Goal: Transaction & Acquisition: Purchase product/service

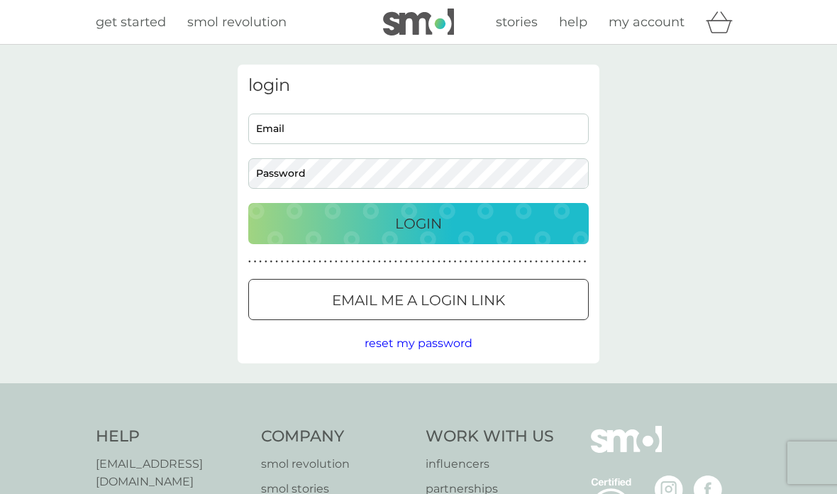
click at [419, 126] on input "Email" at bounding box center [418, 129] width 341 height 31
type input "mandy.nicholas@icloud.com"
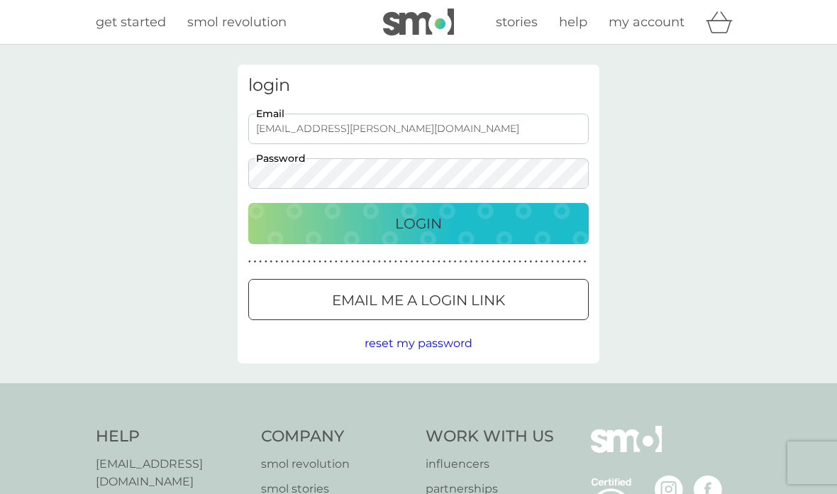
click at [431, 216] on p "Login" at bounding box center [418, 223] width 47 height 23
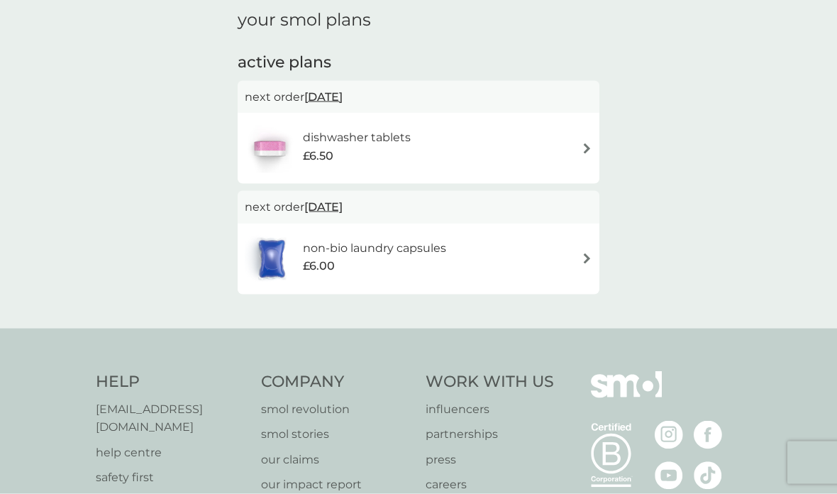
scroll to position [55, 0]
click at [583, 152] on div "dishwasher tablets £6.50" at bounding box center [419, 148] width 348 height 50
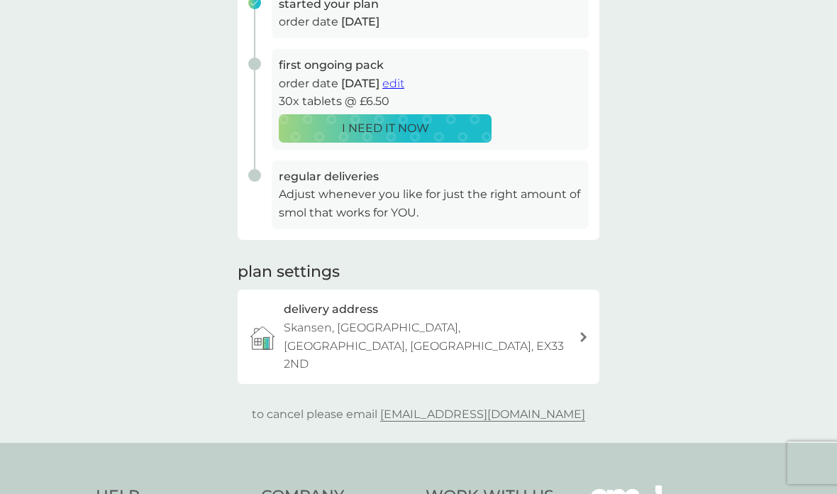
scroll to position [254, 0]
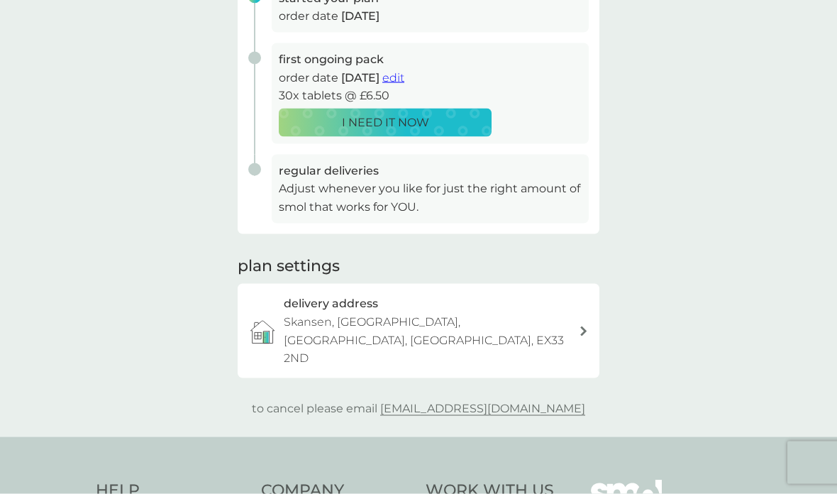
click at [363, 186] on p "Adjust whenever you like for just the right amount of smol that works for YOU." at bounding box center [430, 198] width 303 height 36
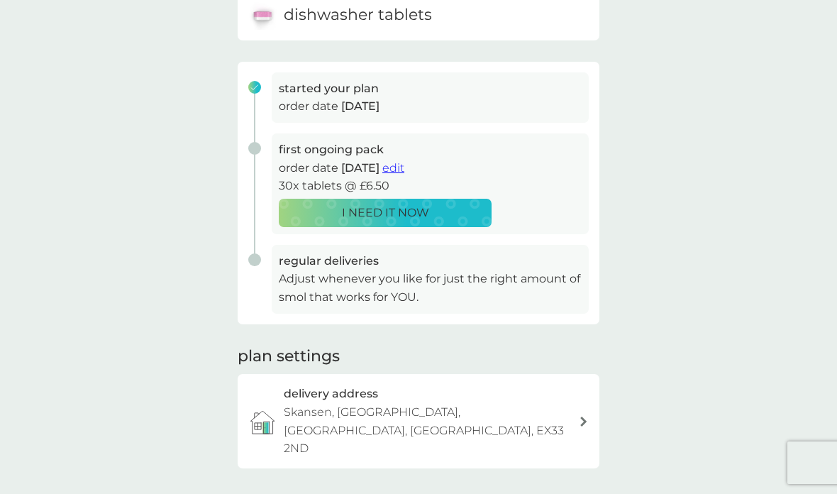
scroll to position [163, 0]
click at [404, 165] on span "edit" at bounding box center [393, 168] width 22 height 13
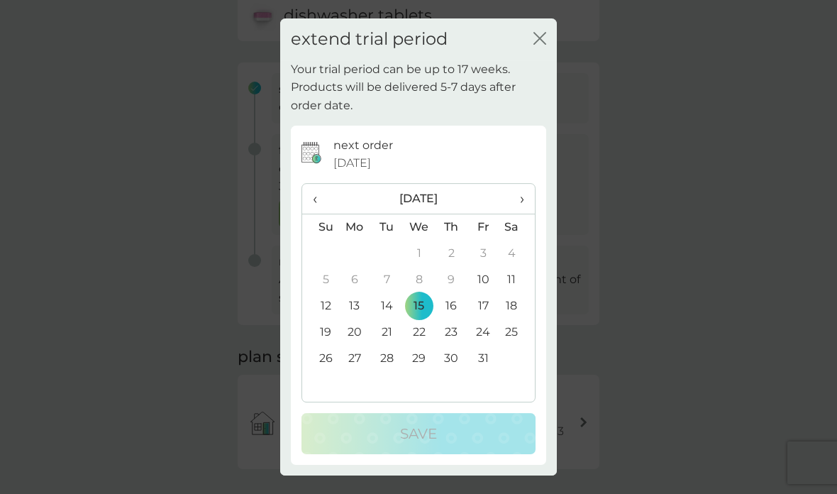
click at [536, 44] on icon "close" at bounding box center [537, 38] width 6 height 11
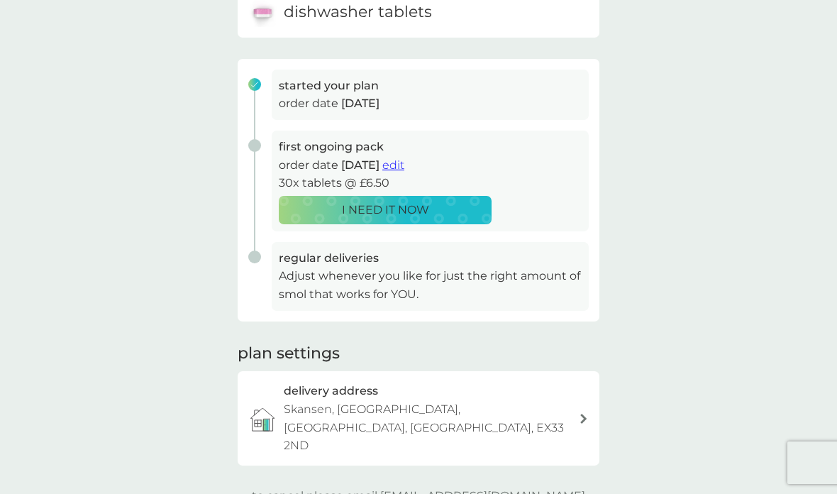
scroll to position [149, 0]
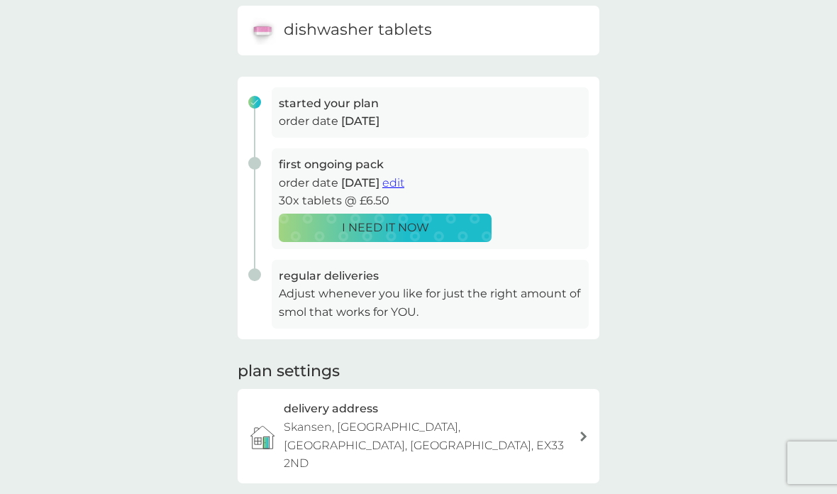
click at [404, 184] on span "edit" at bounding box center [393, 182] width 22 height 13
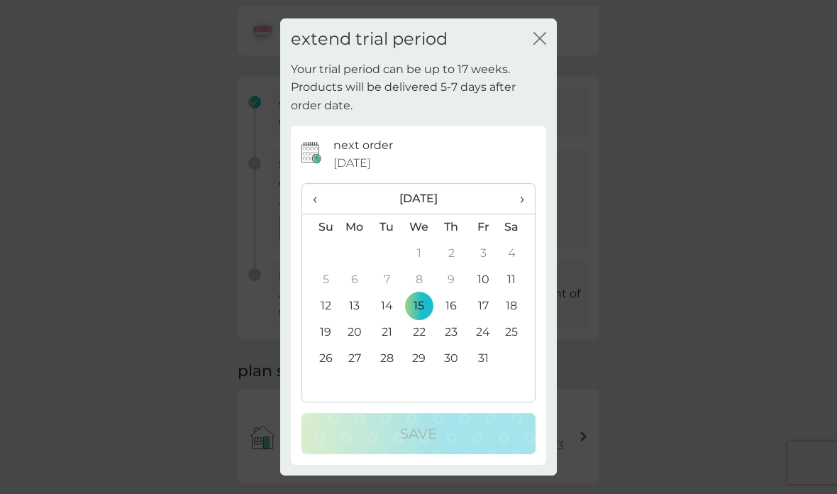
click at [520, 214] on span "›" at bounding box center [517, 199] width 14 height 30
click at [518, 372] on td "29" at bounding box center [517, 359] width 35 height 26
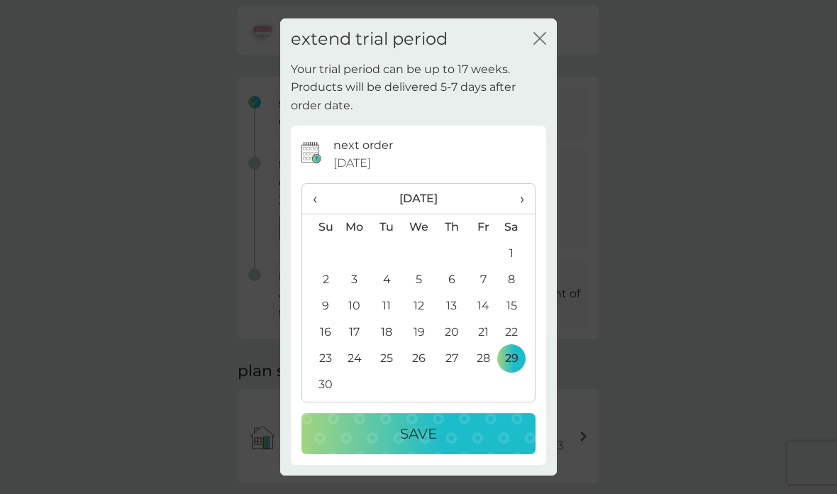
click at [431, 445] on p "Save" at bounding box center [418, 433] width 37 height 23
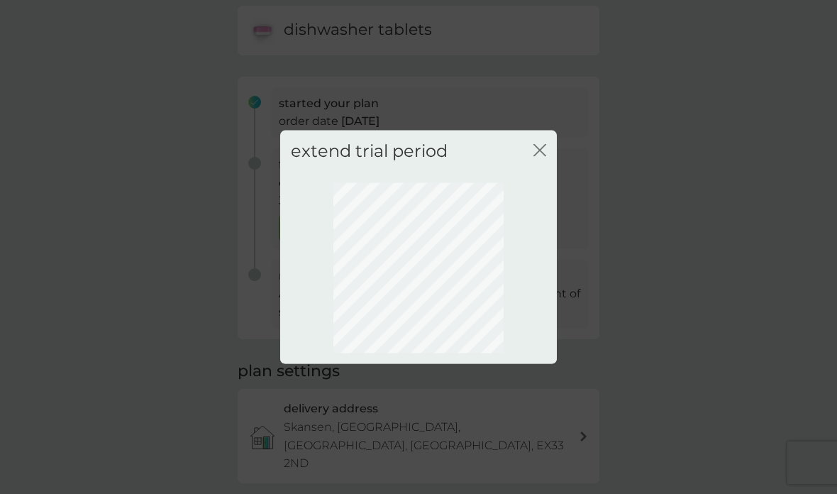
scroll to position [43, 0]
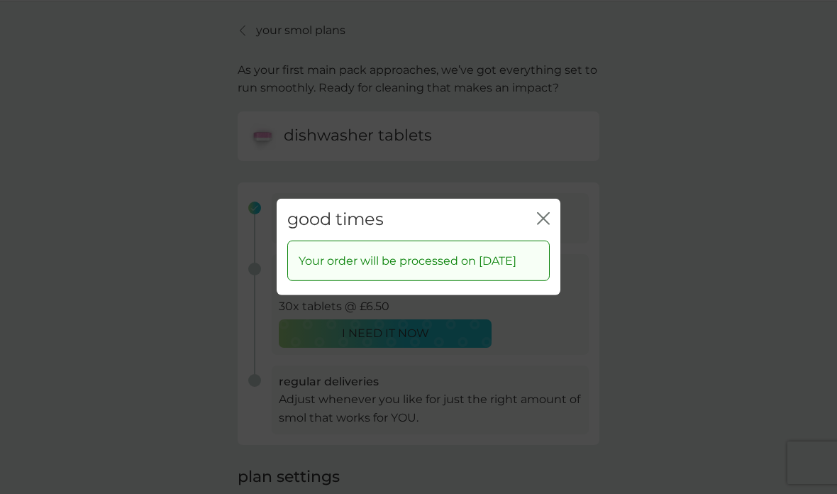
click at [544, 212] on icon "close" at bounding box center [543, 218] width 13 height 13
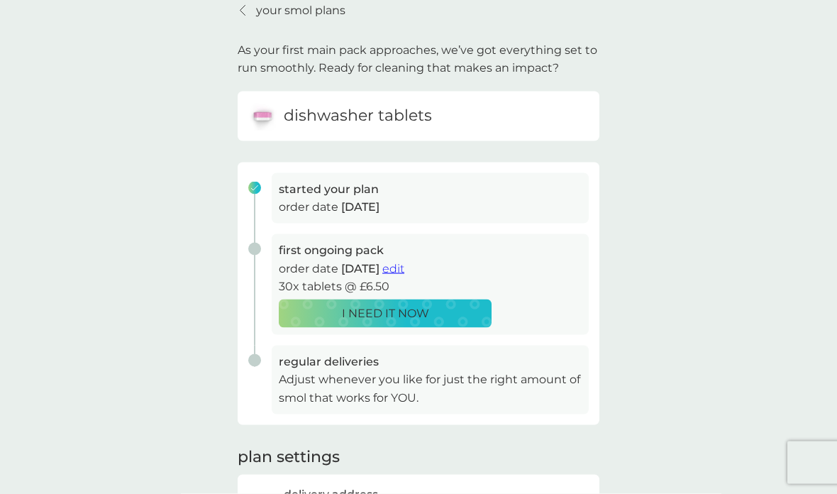
scroll to position [0, 0]
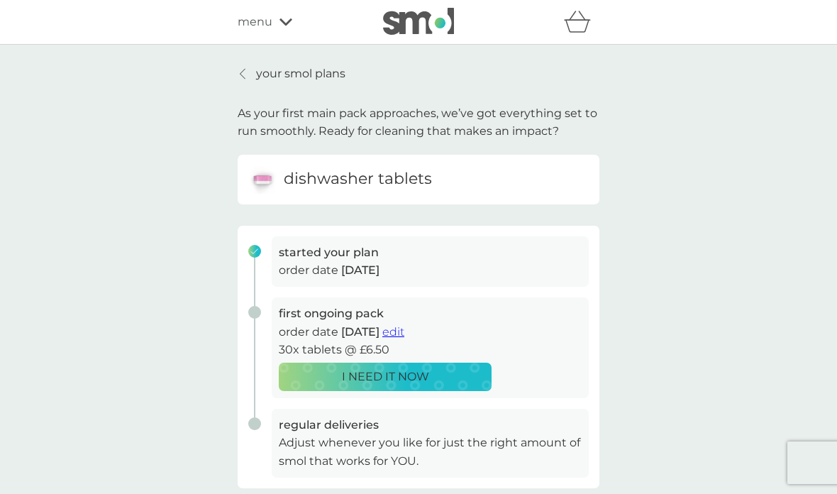
click at [245, 67] on link "your smol plans" at bounding box center [292, 74] width 108 height 18
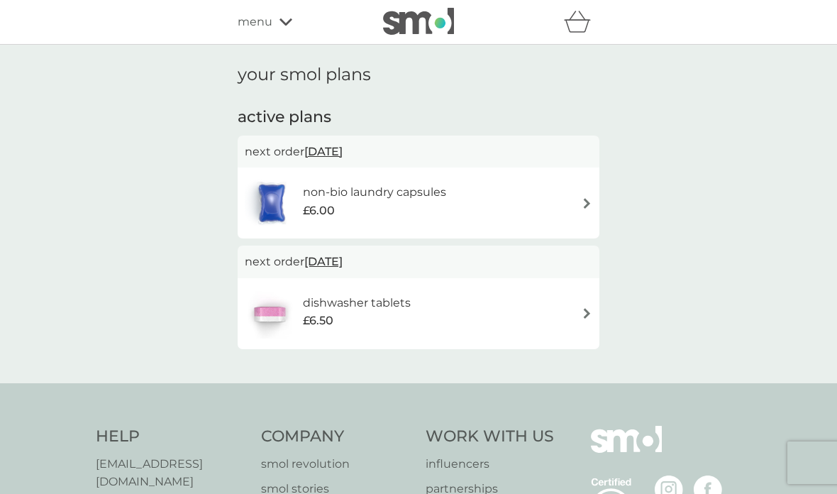
click at [579, 202] on div "non-bio laundry capsules £6.00" at bounding box center [419, 203] width 348 height 50
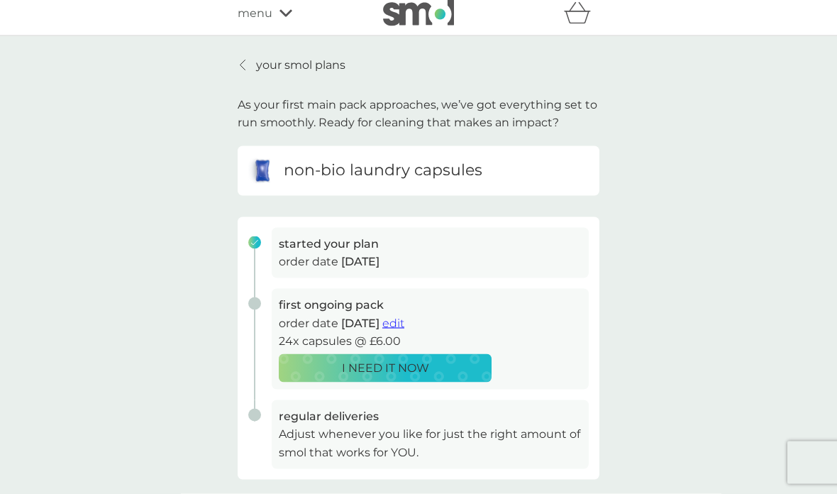
scroll to position [9, 0]
click at [404, 324] on span "edit" at bounding box center [393, 322] width 22 height 13
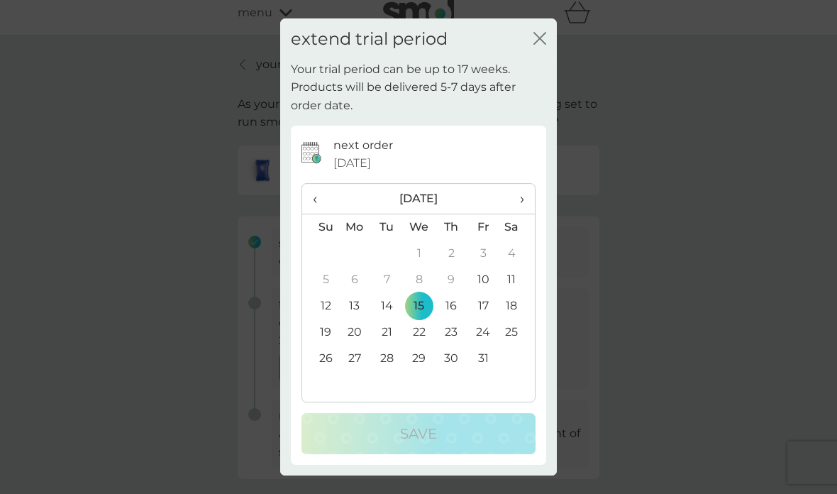
click at [516, 214] on span "›" at bounding box center [517, 199] width 14 height 30
click at [513, 372] on td "29" at bounding box center [517, 359] width 35 height 26
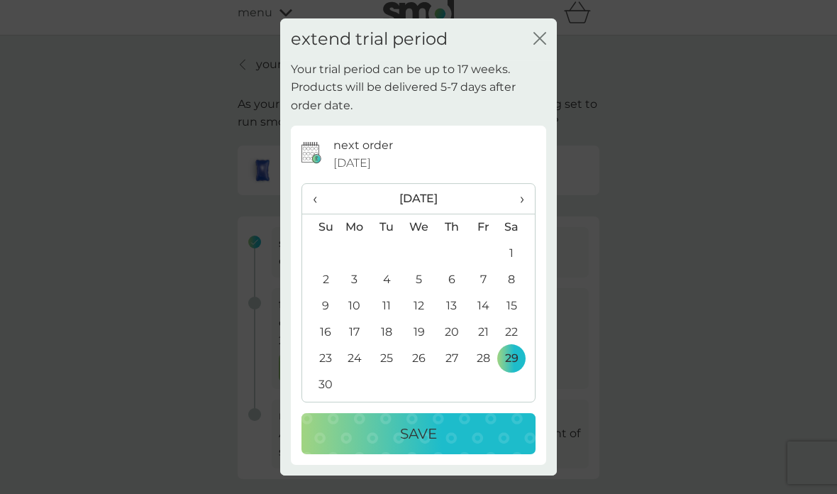
click at [422, 445] on p "Save" at bounding box center [418, 433] width 37 height 23
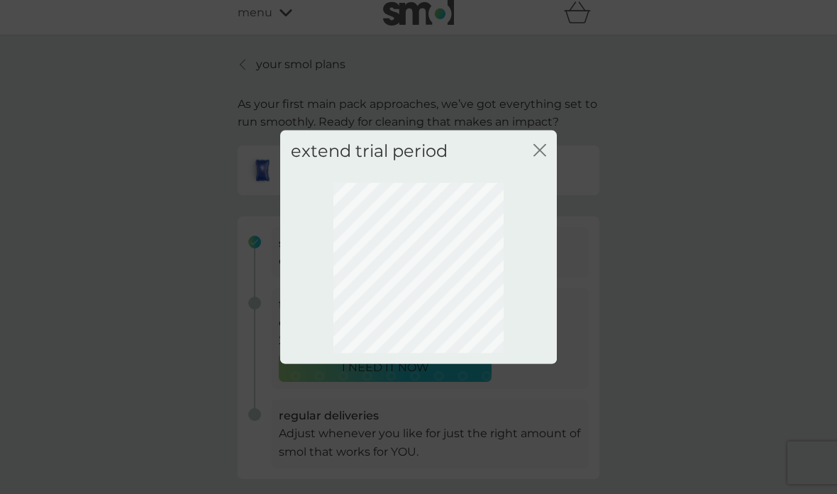
scroll to position [66, 0]
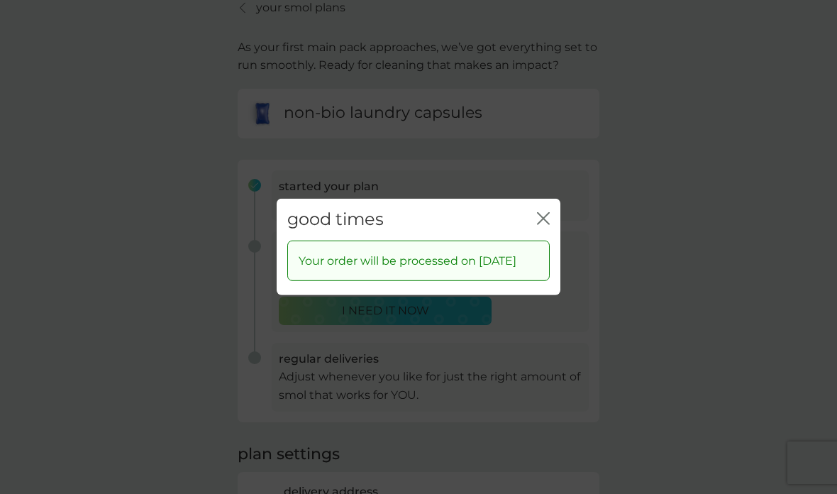
click at [544, 213] on icon "close" at bounding box center [547, 218] width 6 height 11
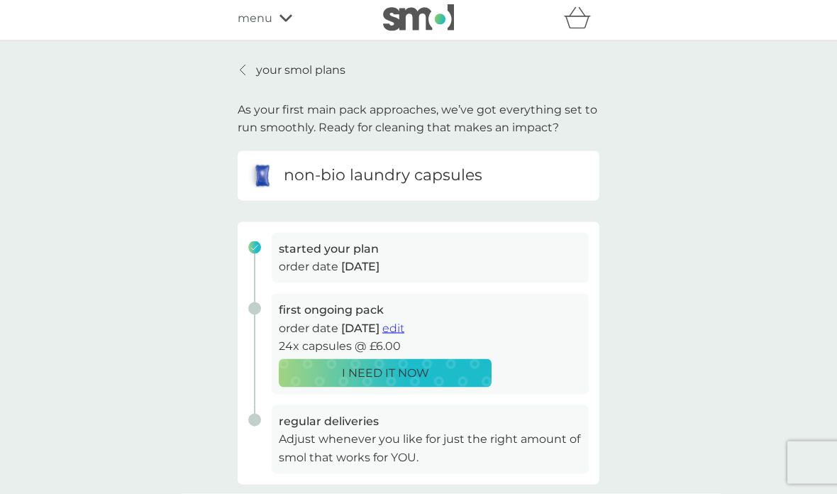
scroll to position [0, 0]
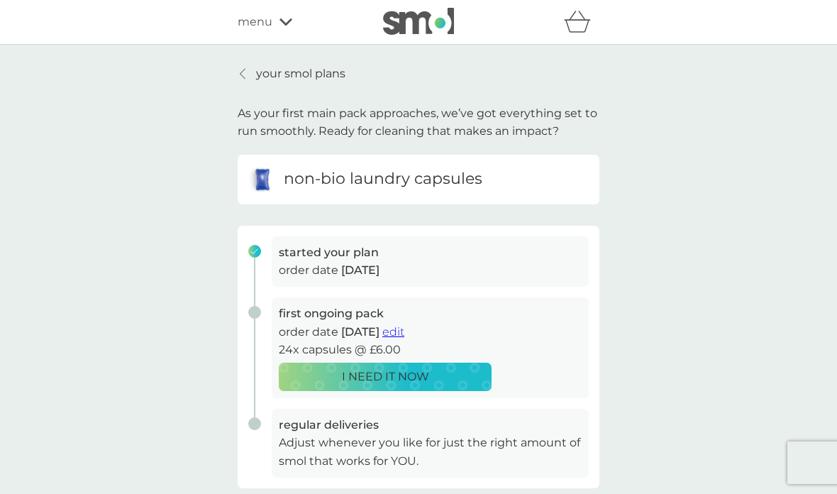
click at [285, 28] on div "menu" at bounding box center [298, 22] width 121 height 18
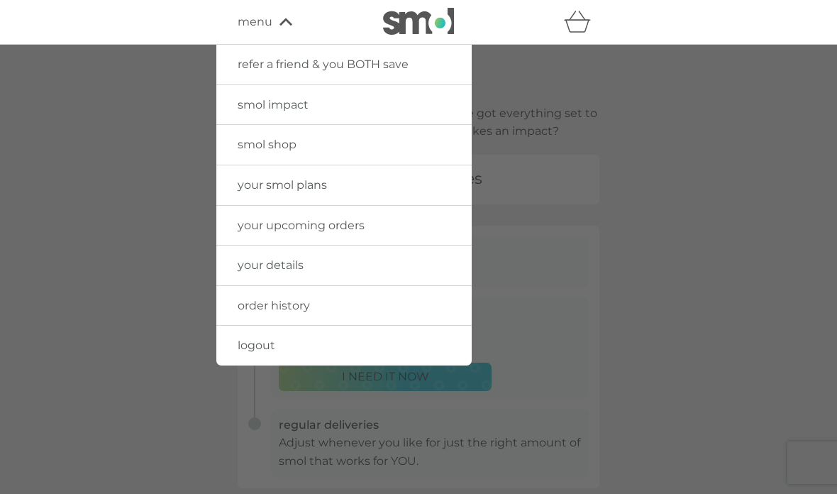
click at [283, 148] on span "smol shop" at bounding box center [267, 144] width 59 height 13
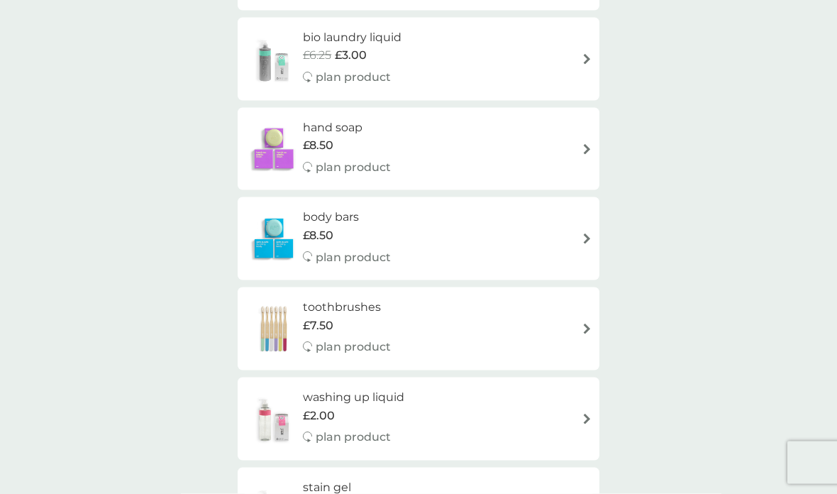
scroll to position [1186, 0]
click at [585, 233] on img at bounding box center [587, 238] width 11 height 11
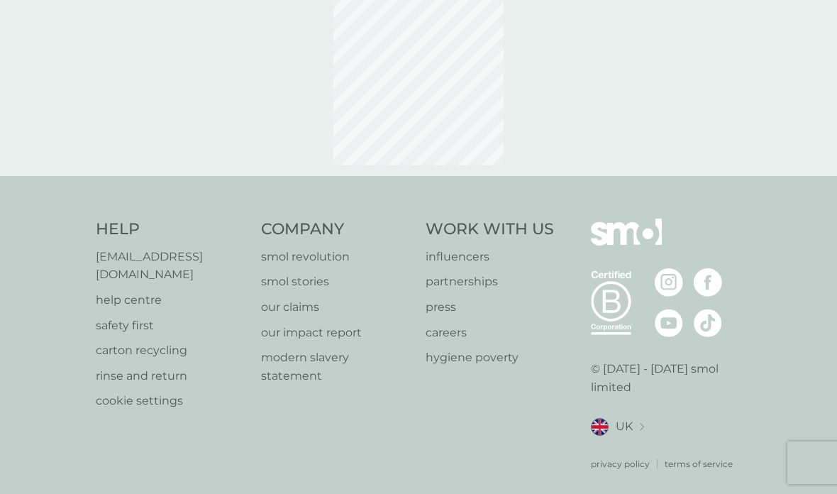
scroll to position [57, 0]
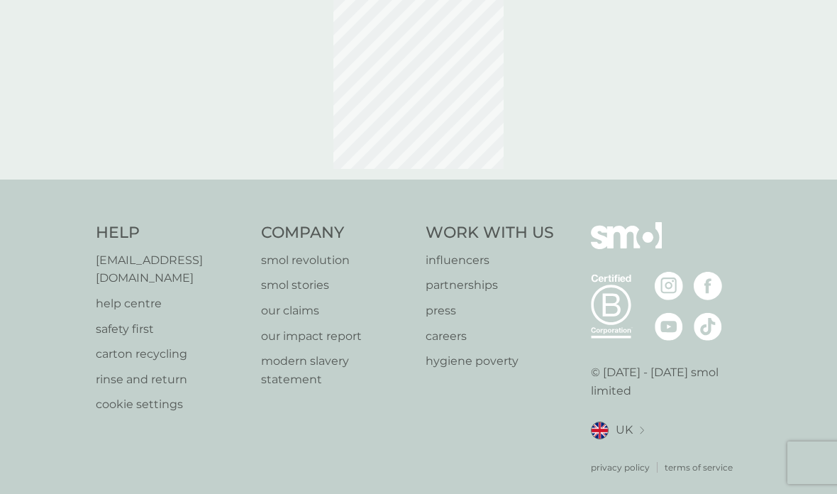
select select "91"
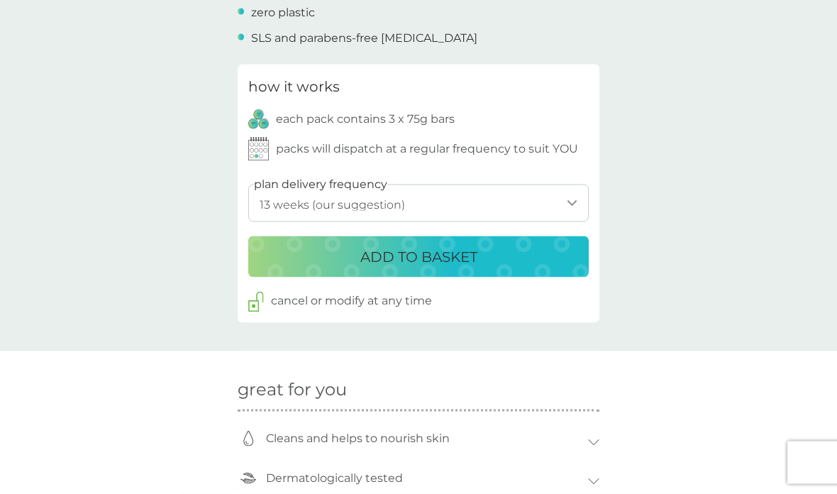
scroll to position [671, 0]
click at [432, 245] on p "ADD TO BASKET" at bounding box center [418, 256] width 117 height 23
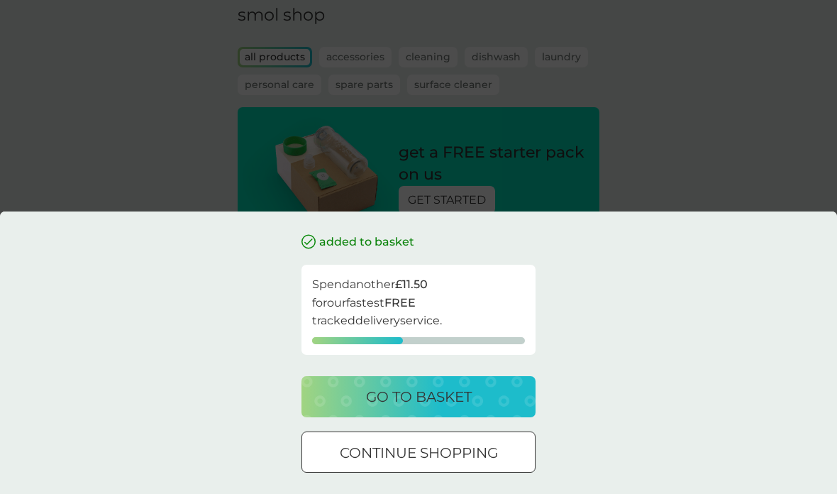
scroll to position [73, 0]
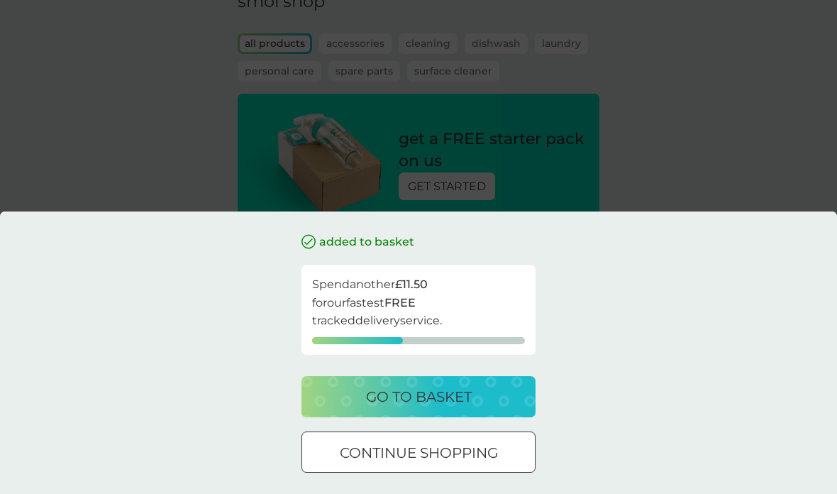
click at [443, 454] on div at bounding box center [418, 453] width 51 height 15
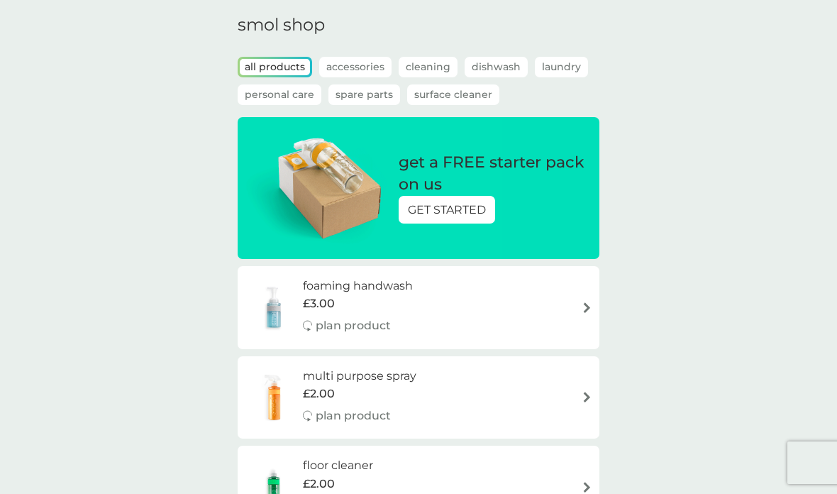
scroll to position [50, 0]
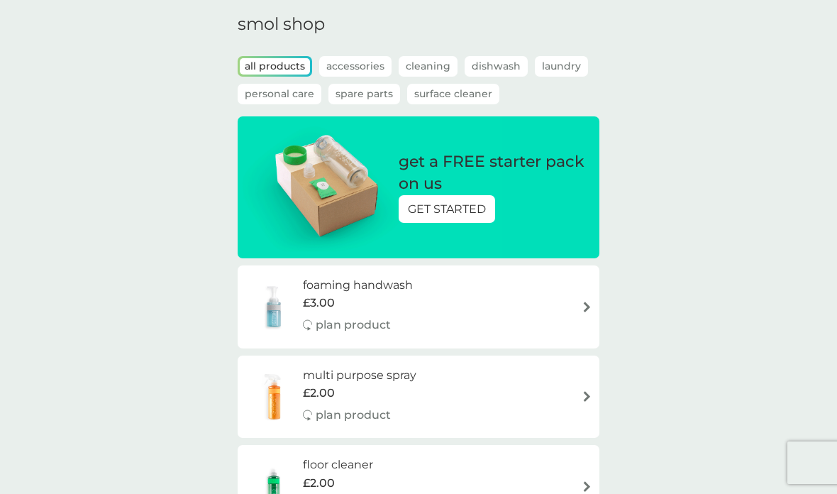
click at [450, 211] on p "GET STARTED" at bounding box center [447, 209] width 78 height 18
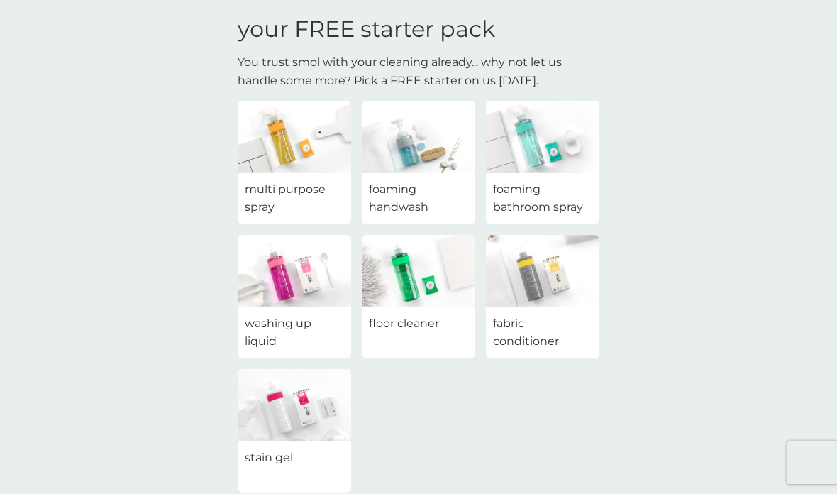
scroll to position [50, 0]
click at [419, 186] on span "foaming handwash" at bounding box center [418, 199] width 99 height 36
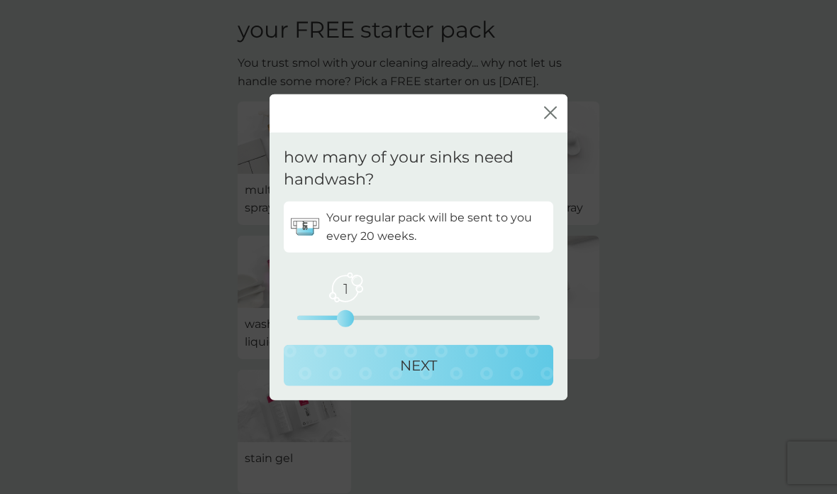
click at [413, 376] on p "NEXT" at bounding box center [418, 364] width 37 height 23
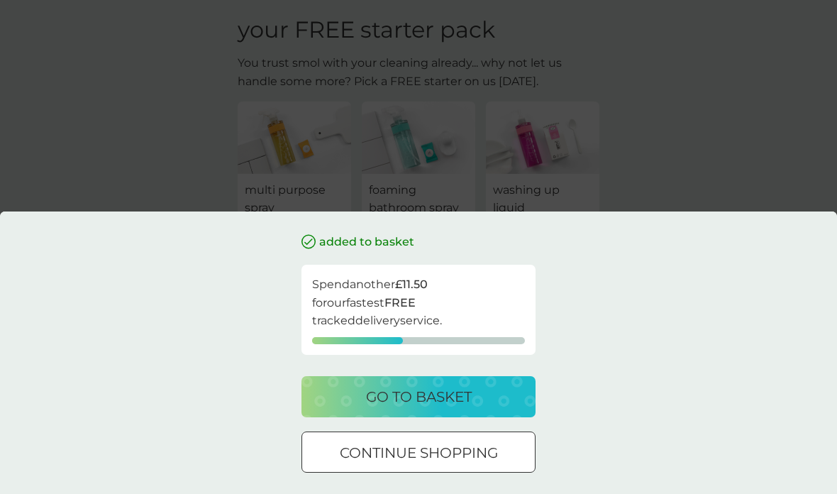
click at [436, 408] on p "go to basket" at bounding box center [419, 396] width 106 height 23
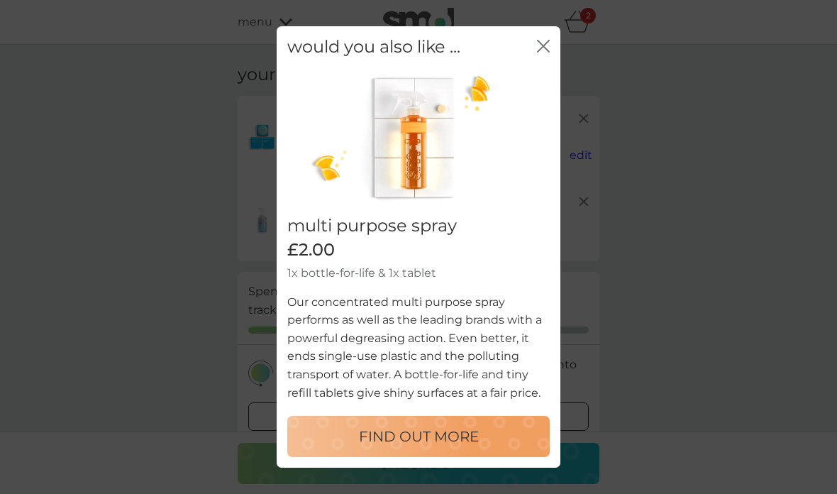
click at [436, 448] on p "FIND OUT MORE" at bounding box center [419, 436] width 120 height 23
select select "112"
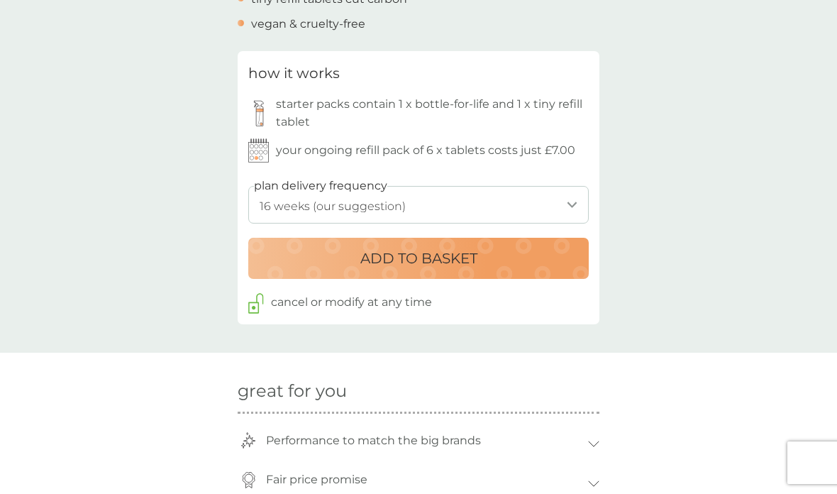
scroll to position [666, 0]
click at [425, 248] on p "ADD TO BASKET" at bounding box center [418, 259] width 117 height 23
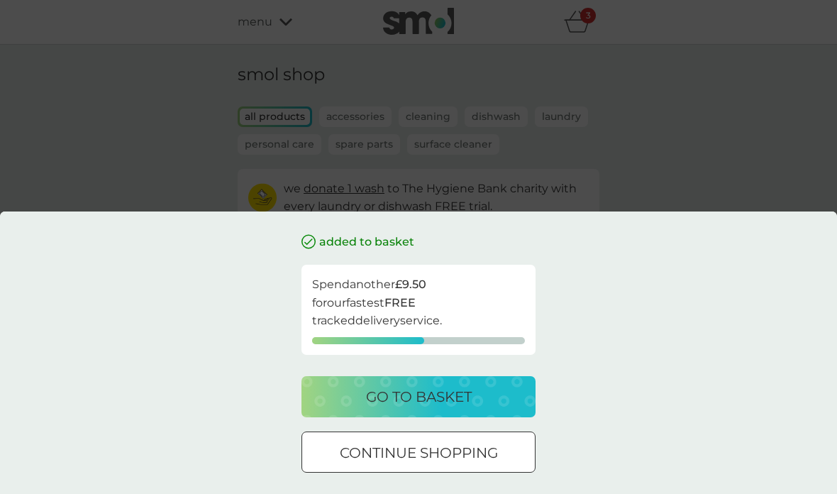
click at [417, 395] on p "go to basket" at bounding box center [419, 396] width 106 height 23
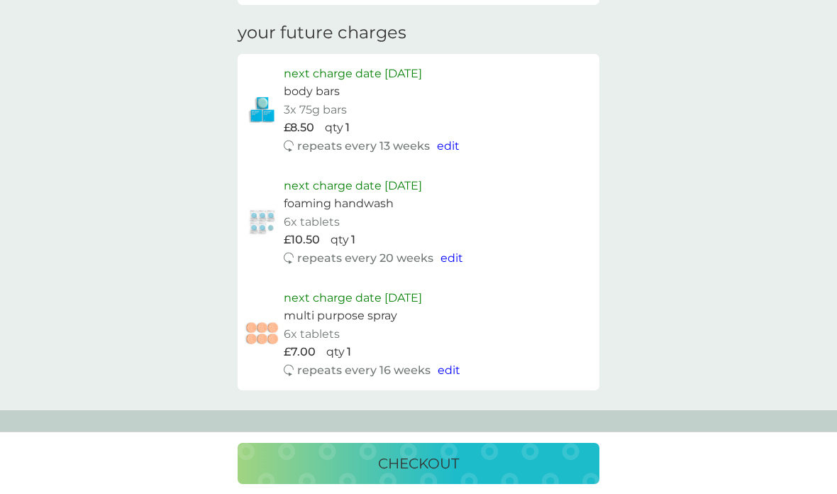
scroll to position [730, 0]
click at [452, 252] on span "edit" at bounding box center [452, 258] width 23 height 13
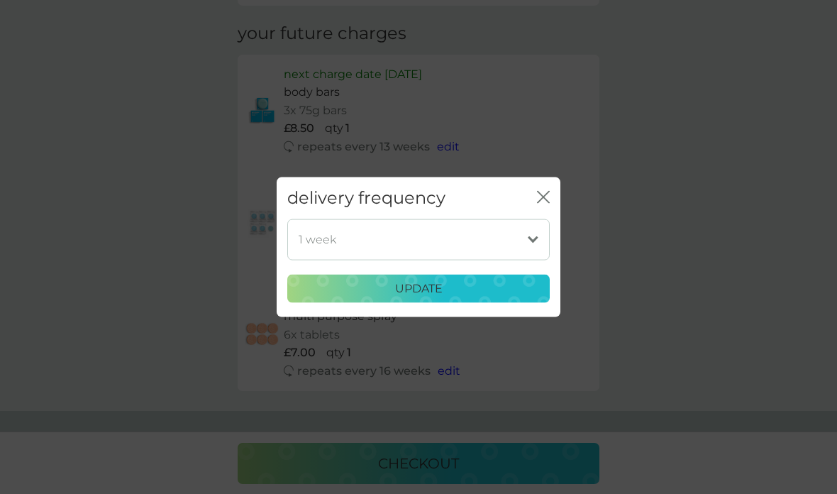
click at [534, 239] on select "1 week 2 weeks 3 weeks 4 weeks 5 weeks 6 weeks 7 weeks 8 weeks 9 weeks 10 weeks…" at bounding box center [418, 239] width 263 height 41
click at [644, 138] on div "delivery frequency close 1 week 2 weeks 3 weeks 4 weeks 5 weeks 6 weeks 7 weeks…" at bounding box center [418, 247] width 837 height 494
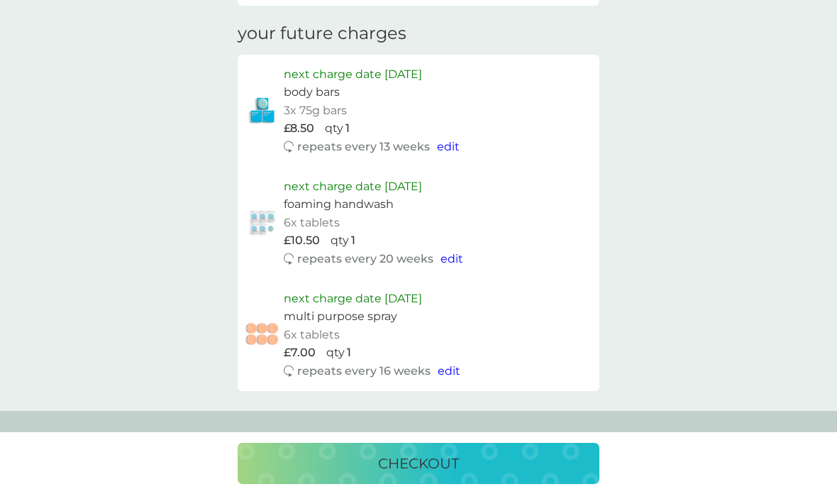
click at [451, 252] on span "edit" at bounding box center [452, 258] width 23 height 13
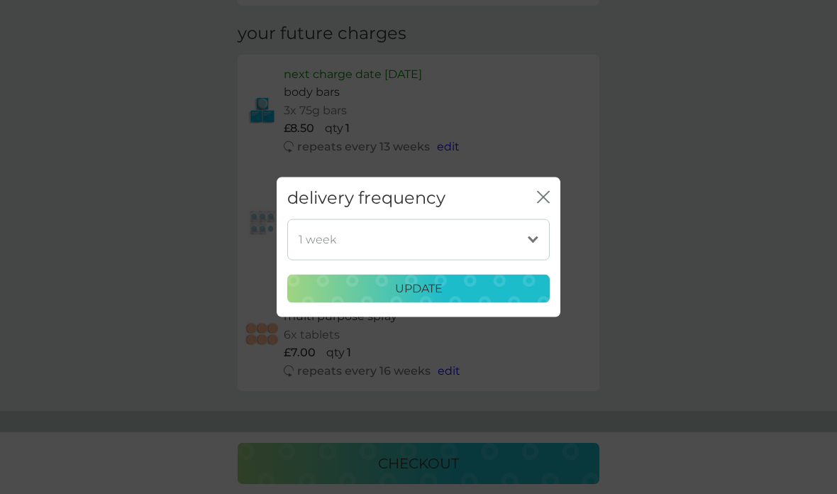
click at [546, 192] on icon "close" at bounding box center [543, 197] width 13 height 13
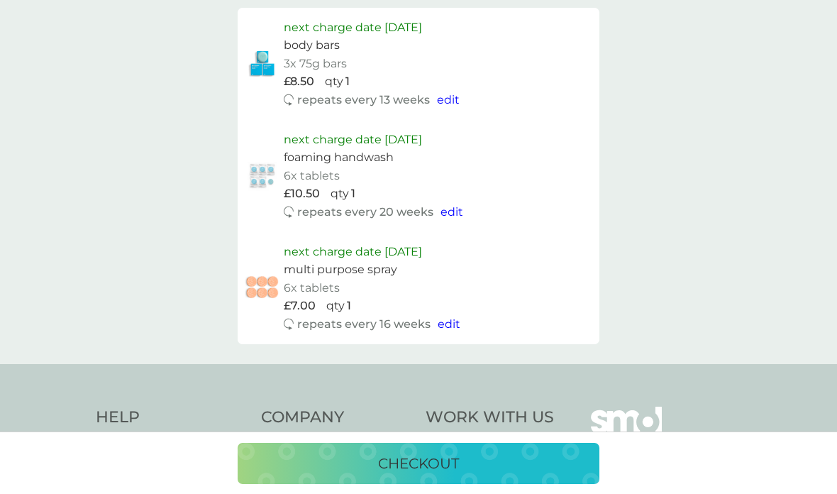
scroll to position [776, 0]
click at [422, 465] on p "checkout" at bounding box center [418, 463] width 81 height 23
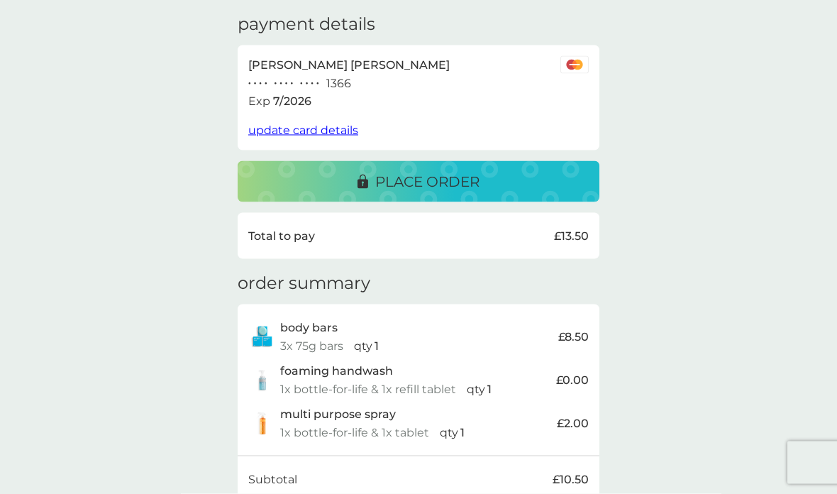
scroll to position [236, 0]
click at [426, 171] on p "place order" at bounding box center [427, 182] width 104 height 23
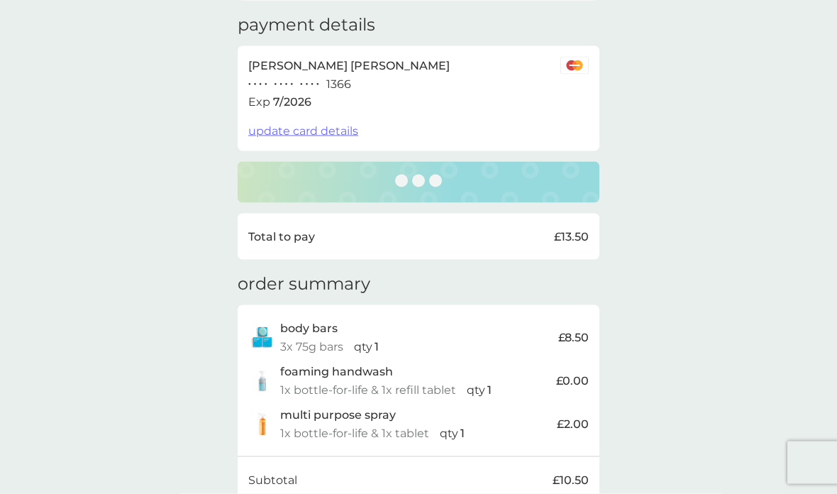
scroll to position [236, 0]
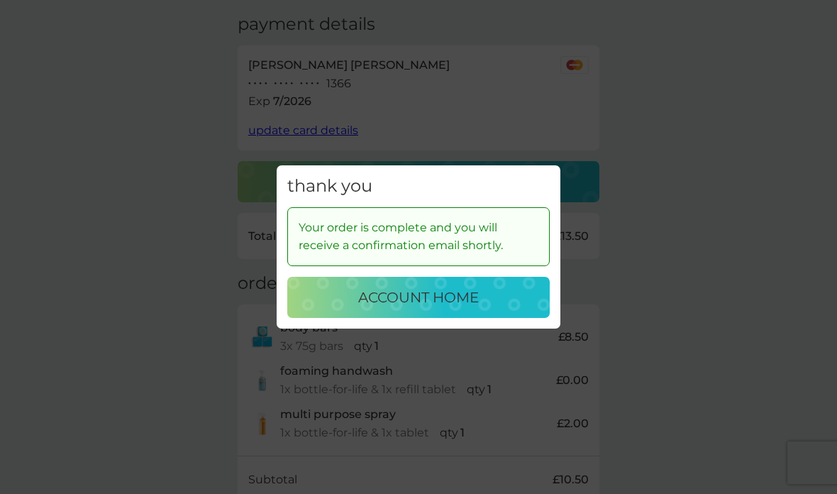
click at [672, 131] on div "thank you Your order is complete and you will receive a confirmation email shor…" at bounding box center [418, 247] width 837 height 494
click at [452, 312] on button "account home" at bounding box center [418, 297] width 263 height 41
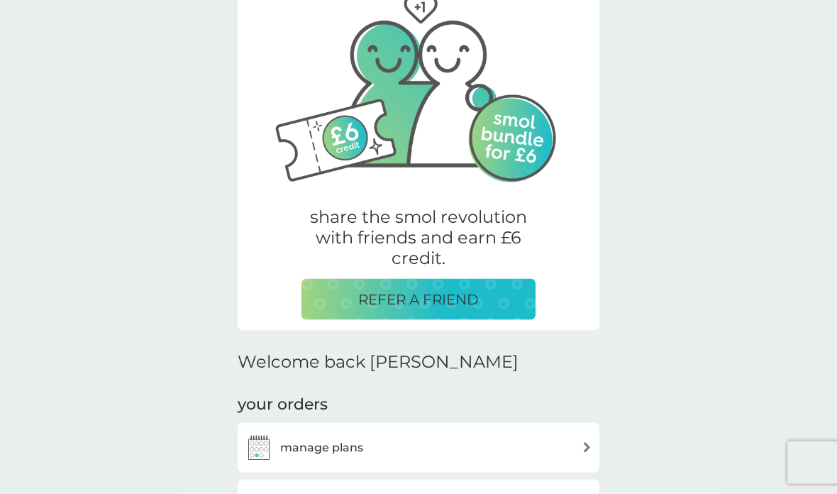
scroll to position [21, 0]
